Goal: Information Seeking & Learning: Learn about a topic

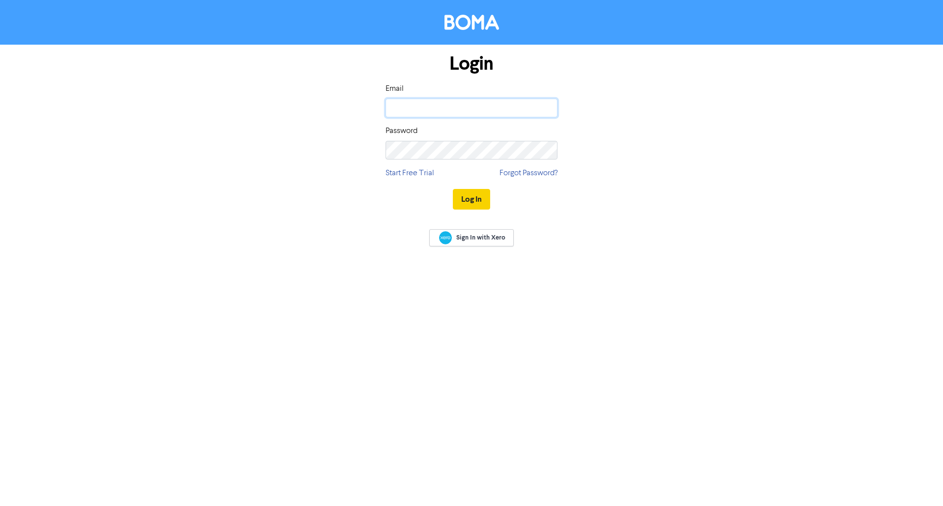
type input "[EMAIL_ADDRESS][DOMAIN_NAME]"
click at [469, 195] on button "Log In" at bounding box center [471, 199] width 37 height 21
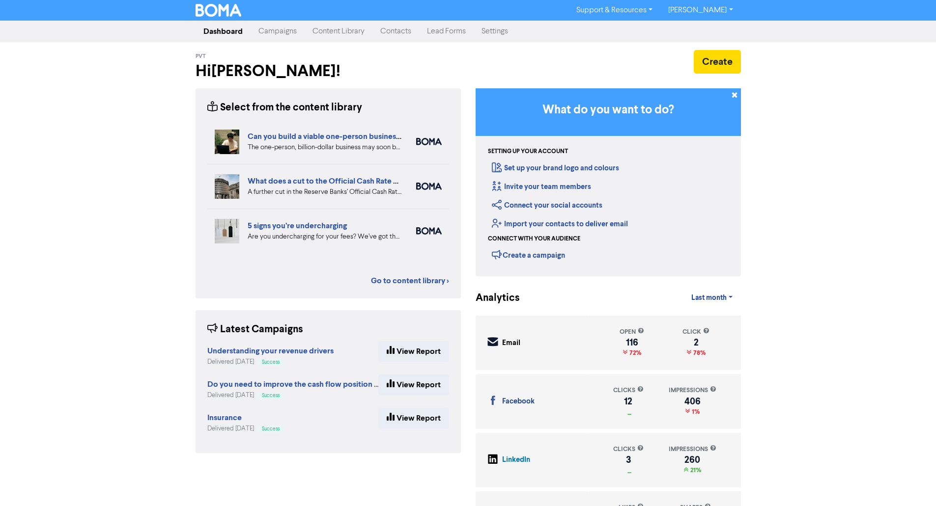
click at [317, 34] on link "Content Library" at bounding box center [338, 32] width 68 height 20
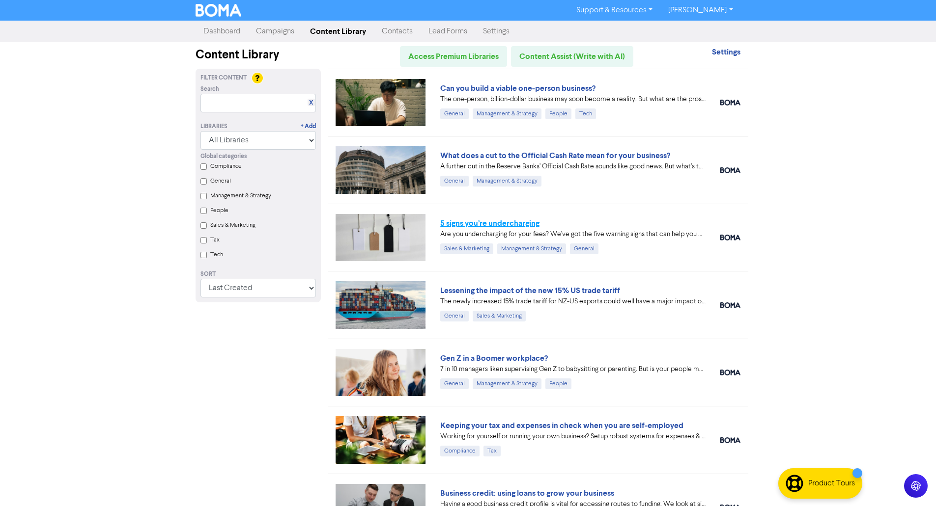
click at [499, 224] on link "5 signs you’re undercharging" at bounding box center [489, 224] width 99 height 10
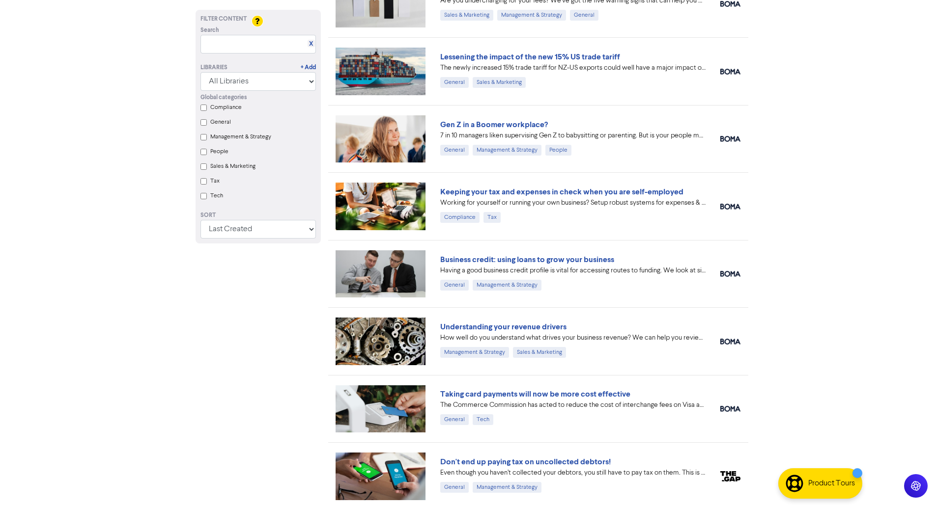
scroll to position [236, 0]
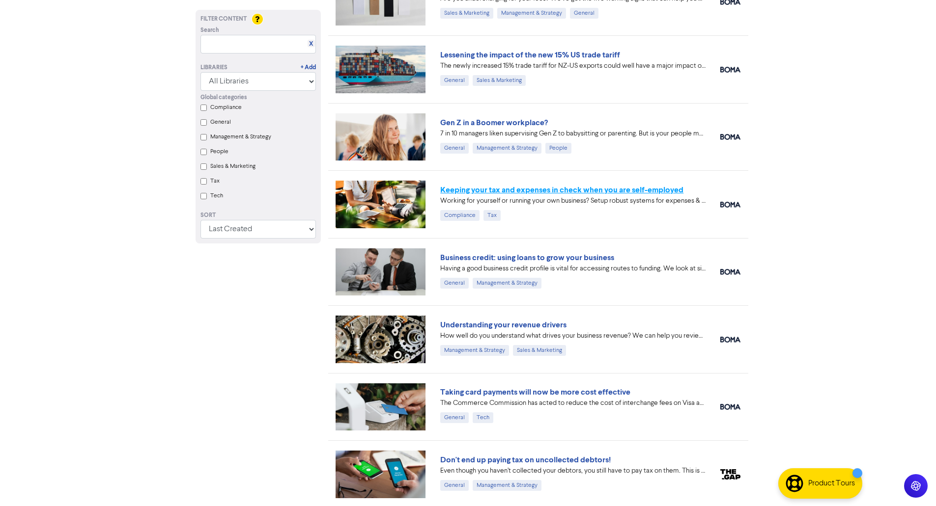
click at [528, 186] on link "Keeping your tax and expenses in check when you are self-employed" at bounding box center [561, 190] width 243 height 10
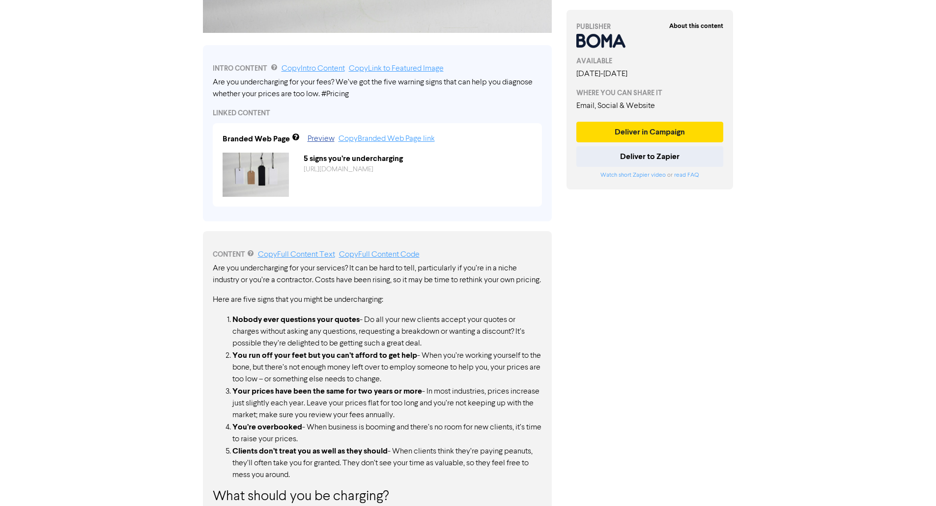
scroll to position [366, 0]
